Goal: Transaction & Acquisition: Download file/media

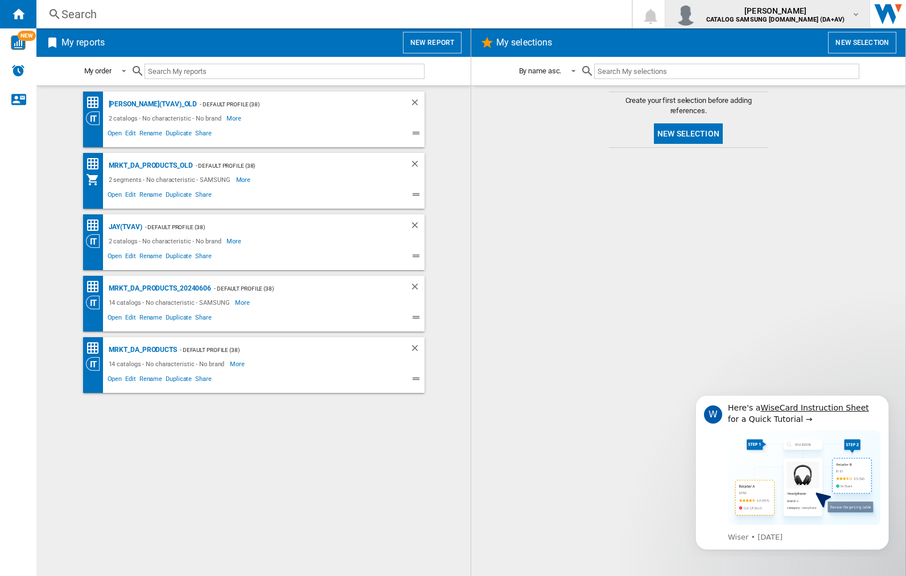
click at [697, 14] on img "button" at bounding box center [685, 14] width 23 height 23
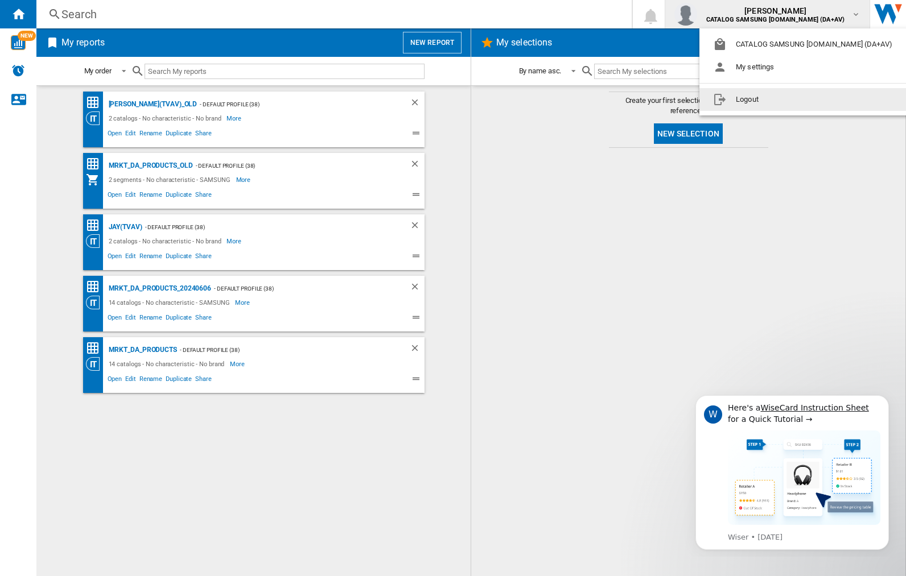
click at [787, 100] on button "Logout" at bounding box center [804, 99] width 211 height 23
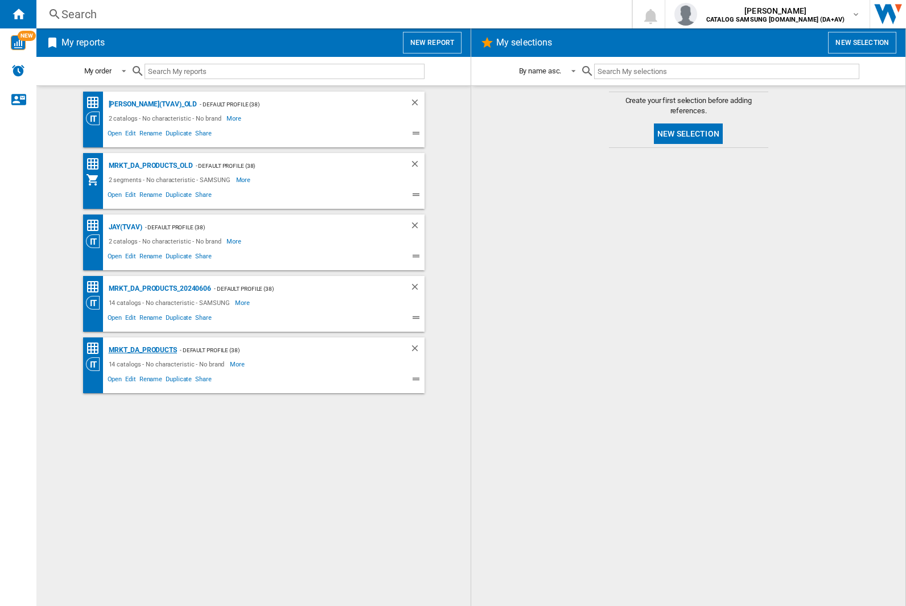
click at [142, 350] on div "MRKT_DA_PRODUCTS" at bounding box center [141, 350] width 71 height 14
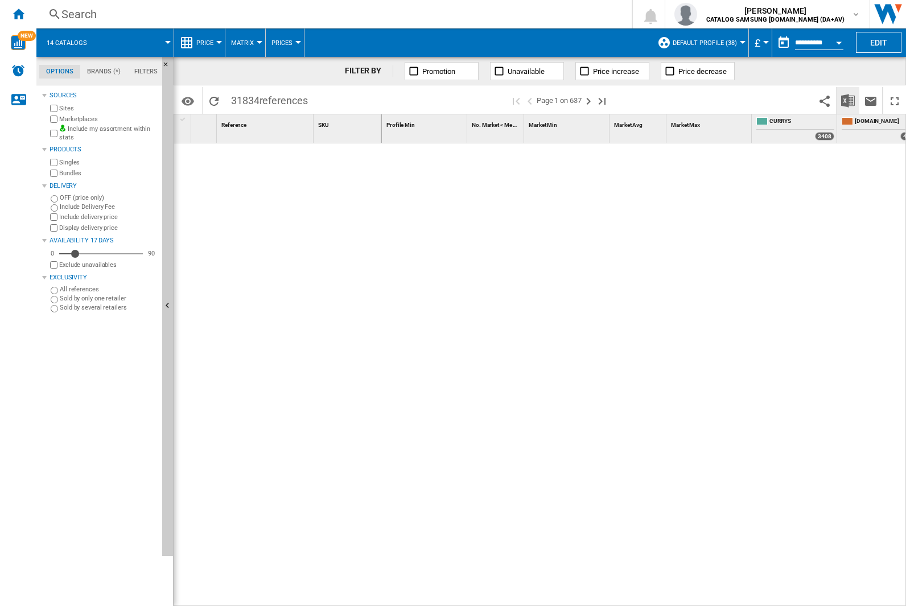
click at [847, 100] on img "Download in Excel" at bounding box center [848, 101] width 14 height 14
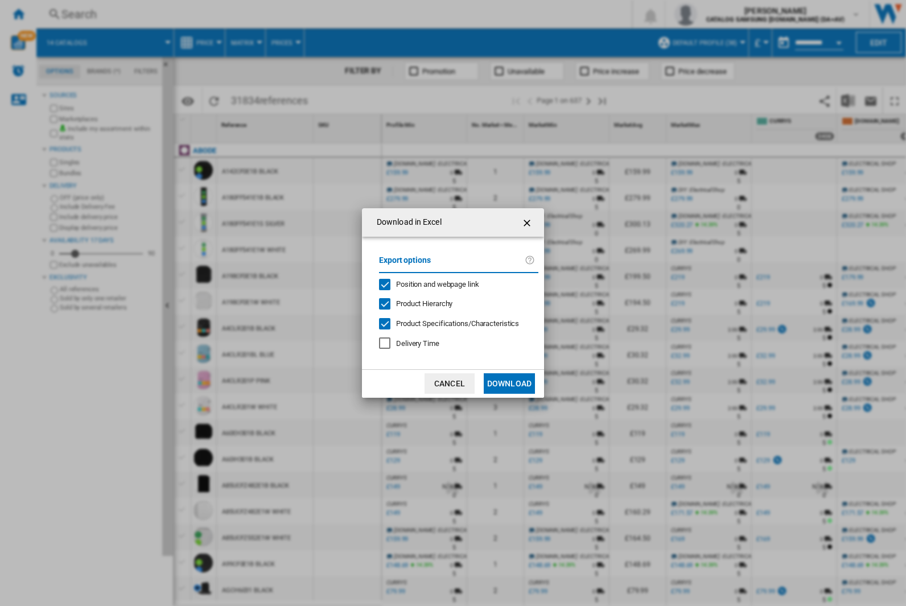
click at [430, 284] on span "Position and webpage link" at bounding box center [437, 284] width 83 height 9
click at [509, 384] on button "Download" at bounding box center [509, 383] width 51 height 20
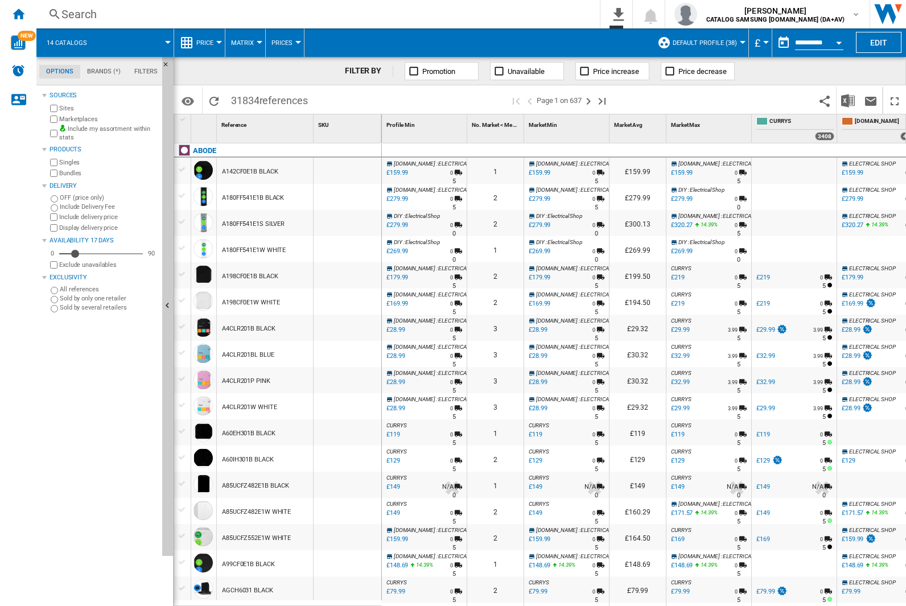
click at [830, 76] on div "FILTER BY Promotion Unavailable Price increase Price decrease" at bounding box center [540, 71] width 732 height 28
